Goal: Navigation & Orientation: Find specific page/section

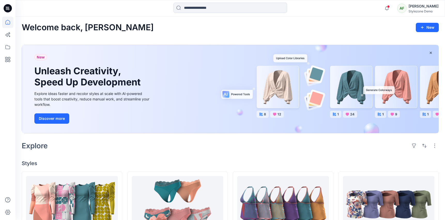
click at [41, 148] on h2 "Explore" at bounding box center [35, 145] width 26 height 8
click at [82, 149] on div "Explore" at bounding box center [230, 145] width 417 height 12
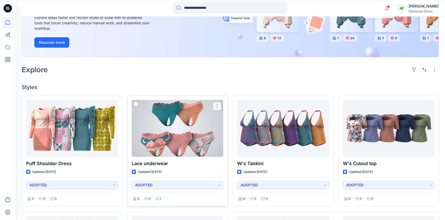
scroll to position [171, 0]
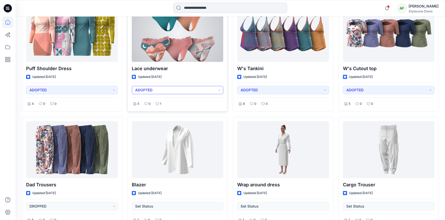
click at [216, 93] on button "ADOPTED" at bounding box center [178, 90] width 92 height 8
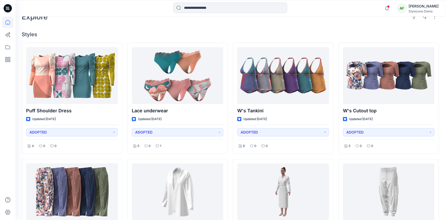
scroll to position [0, 0]
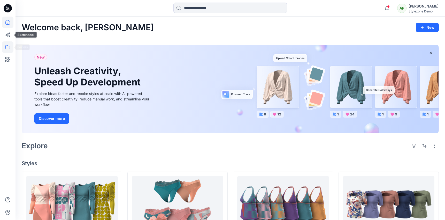
click at [9, 43] on icon at bounding box center [7, 46] width 11 height 11
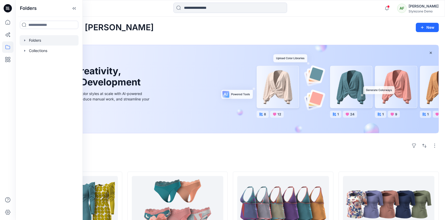
click at [39, 41] on div at bounding box center [49, 40] width 59 height 10
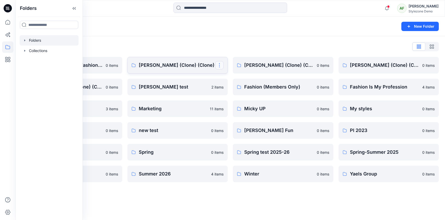
click at [220, 63] on button "button" at bounding box center [219, 65] width 8 height 8
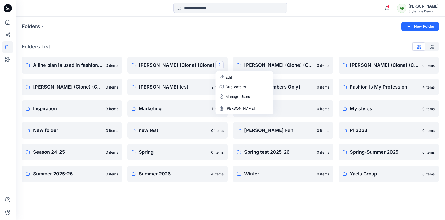
click at [208, 48] on div "Folders List" at bounding box center [230, 46] width 417 height 8
click at [190, 67] on p "[PERSON_NAME] (Clone) (Clone)" at bounding box center [177, 65] width 77 height 7
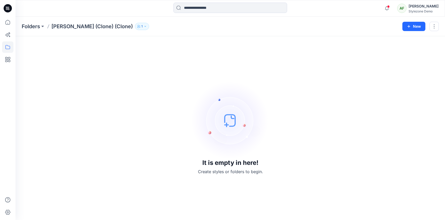
click at [144, 27] on icon "button" at bounding box center [145, 26] width 3 height 3
click at [177, 24] on div "Folders [PERSON_NAME] (Clone) (Clone) 1 Folder Access Members Only [PERSON_NAME…" at bounding box center [210, 26] width 377 height 7
click at [439, 28] on div "Folders [PERSON_NAME] (Clone) (Clone) 1 Folder Access Members Only [PERSON_NAME…" at bounding box center [230, 27] width 429 height 20
click at [436, 28] on button "button" at bounding box center [433, 26] width 9 height 9
click at [336, 62] on div "It is empty in here! Create styles or folders to begin." at bounding box center [230, 127] width 417 height 171
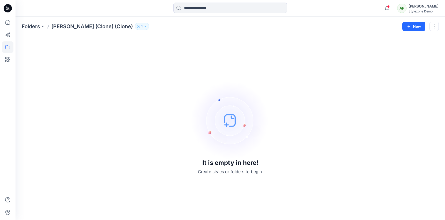
click at [141, 27] on p "1" at bounding box center [141, 27] width 1 height 6
click at [6, 26] on icon at bounding box center [7, 22] width 11 height 11
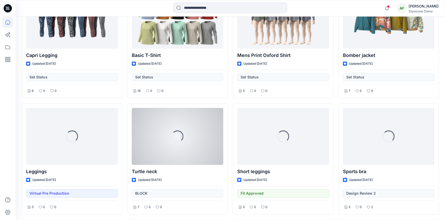
scroll to position [778, 0]
